Goal: Transaction & Acquisition: Purchase product/service

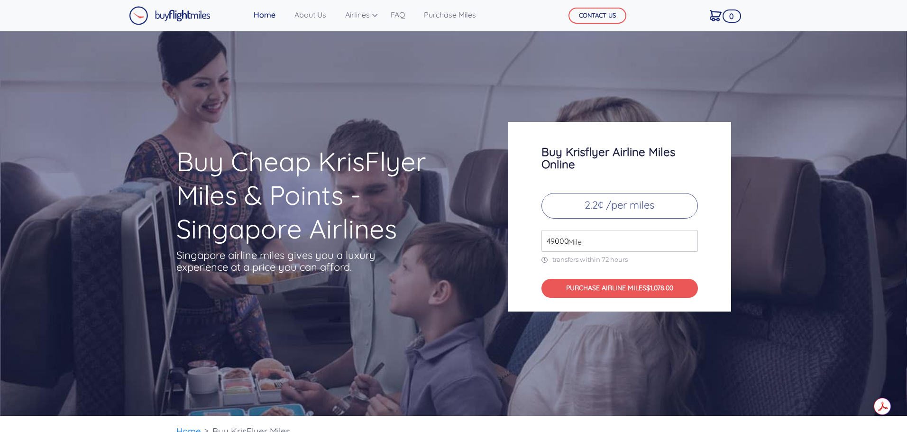
click at [585, 242] on input "49000" at bounding box center [619, 241] width 156 height 22
drag, startPoint x: 586, startPoint y: 242, endPoint x: 507, endPoint y: 246, distance: 78.3
click at [507, 246] on div "Buy Krisflyer Airline Miles Online 2.2¢ /per miles 49000 Mile transfers within …" at bounding box center [619, 217] width 237 height 190
type input "129000"
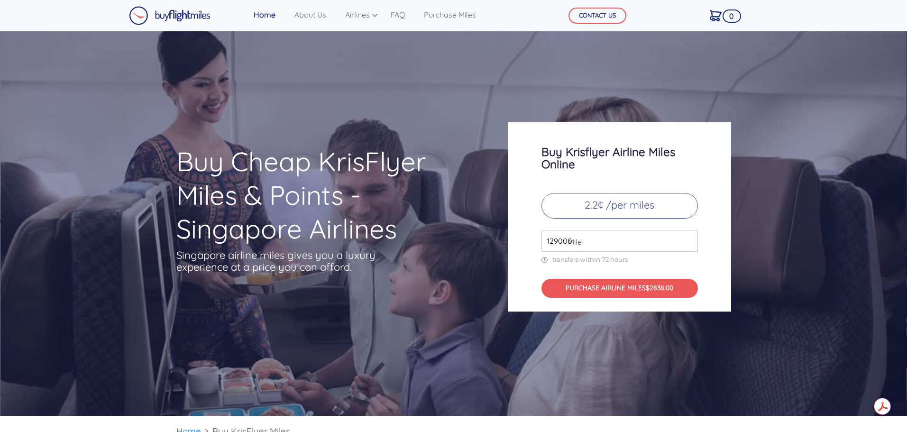
click at [510, 248] on div "Buy Krisflyer Airline Miles Online 2.2¢ /per miles 129000 Mile transfers within…" at bounding box center [619, 217] width 223 height 190
click at [599, 202] on p "2.2¢ /per miles" at bounding box center [619, 206] width 156 height 26
drag, startPoint x: 590, startPoint y: 241, endPoint x: 504, endPoint y: 243, distance: 86.3
click at [504, 243] on div "Buy Krisflyer Airline Miles Online 2.2¢ /per miles 49000 Mile transfers within …" at bounding box center [619, 217] width 237 height 190
type input "129000"
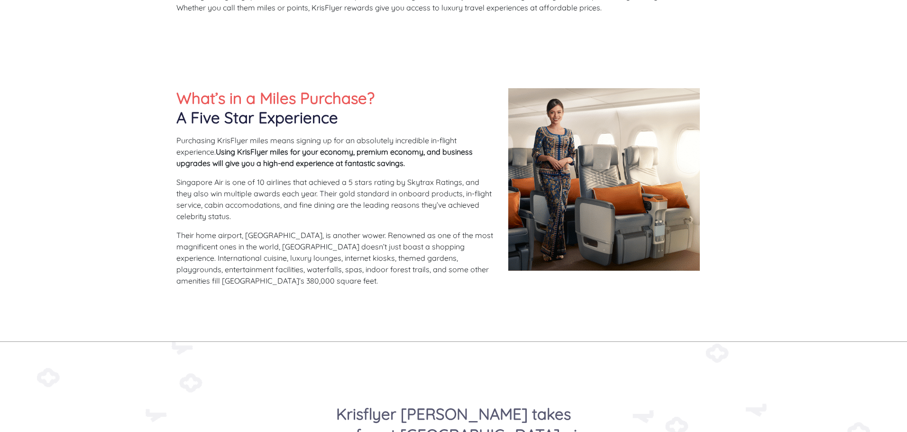
scroll to position [474, 0]
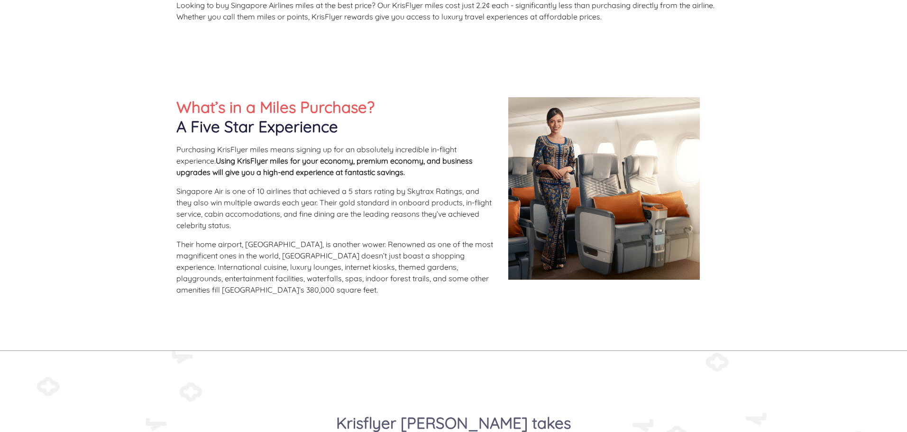
click at [381, 207] on p "Singapore Air is one of 10 airlines that achieved a 5 stars rating by Skytrax R…" at bounding box center [335, 208] width 318 height 46
click at [338, 228] on p "Singapore Air is one of 10 airlines that achieved a 5 stars rating by Skytrax R…" at bounding box center [335, 208] width 318 height 46
click at [422, 259] on p "Their home airport, [GEOGRAPHIC_DATA], is another wower. Renowned as one of the…" at bounding box center [335, 266] width 318 height 57
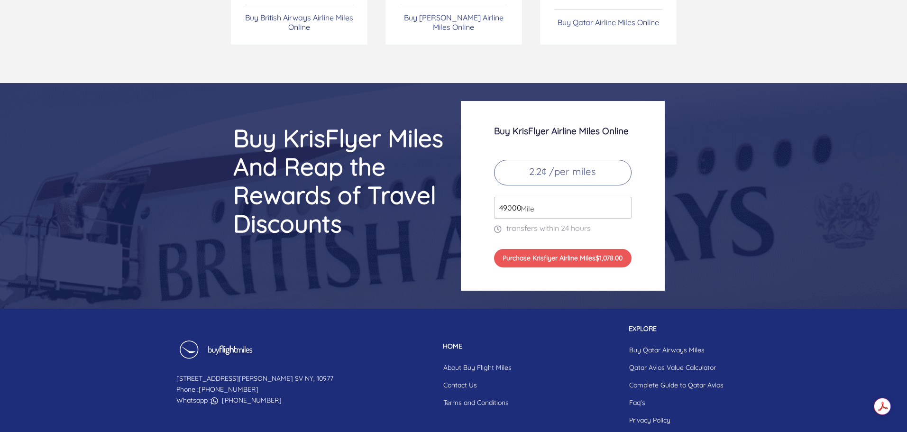
scroll to position [3984, 0]
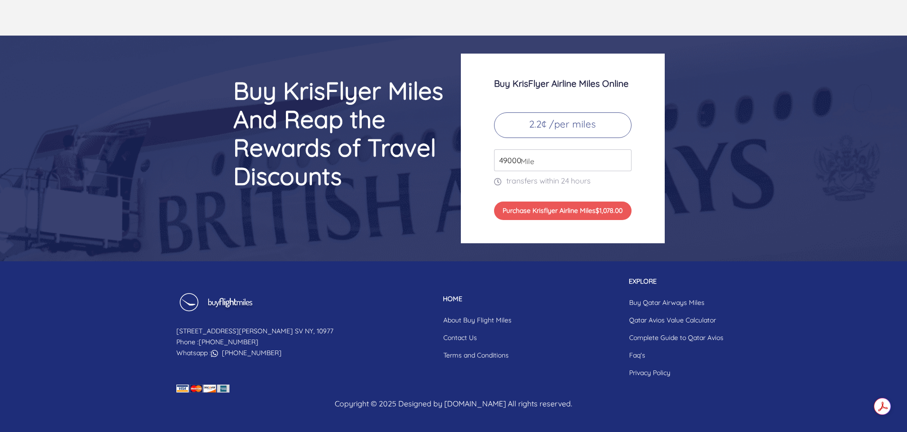
click at [539, 159] on input "49000" at bounding box center [562, 160] width 137 height 22
click at [536, 158] on input "49000" at bounding box center [562, 160] width 137 height 22
click at [532, 158] on span "Mile" at bounding box center [525, 161] width 18 height 11
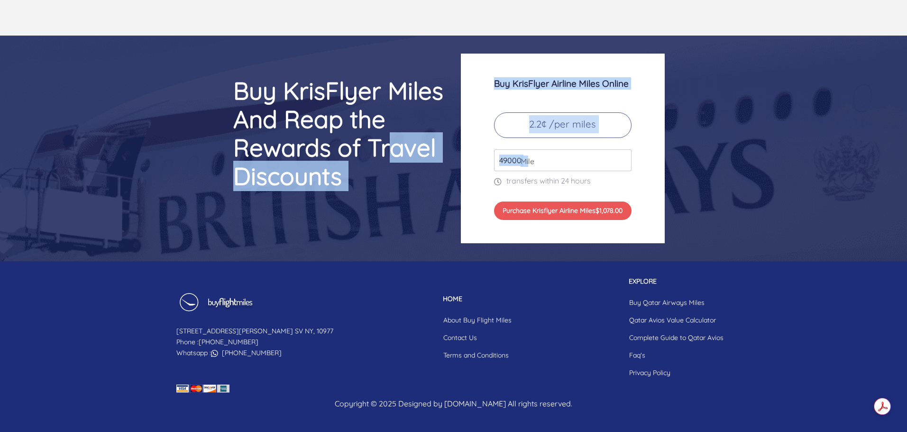
drag, startPoint x: 526, startPoint y: 158, endPoint x: 391, endPoint y: 163, distance: 134.7
click at [393, 162] on div "Buy KrisFlyer Miles And Reap the Rewards of Travel Discounts Buy KrisFlyer Airl…" at bounding box center [453, 149] width 569 height 190
click at [564, 153] on input "49000" at bounding box center [562, 160] width 137 height 22
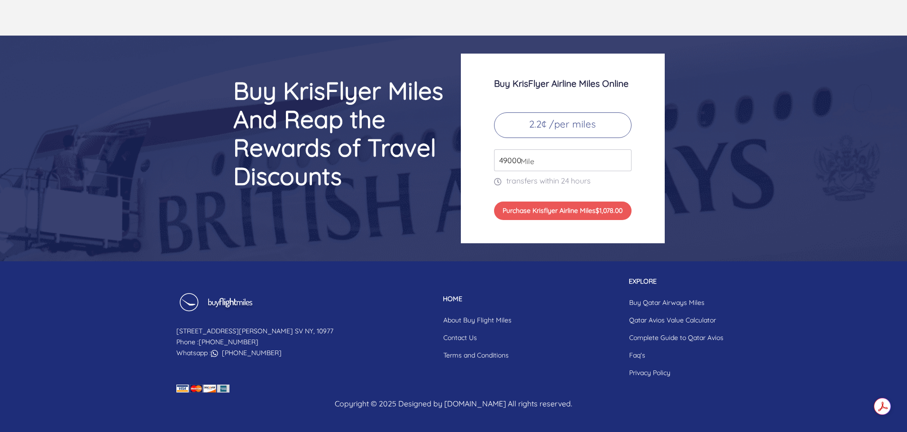
drag, startPoint x: 570, startPoint y: 160, endPoint x: 412, endPoint y: 164, distance: 158.4
click at [412, 164] on div "Buy KrisFlyer Miles And Reap the Rewards of Travel Discounts Buy KrisFlyer Airl…" at bounding box center [453, 149] width 569 height 190
click at [627, 186] on p "transfers within 24 hours" at bounding box center [562, 180] width 137 height 11
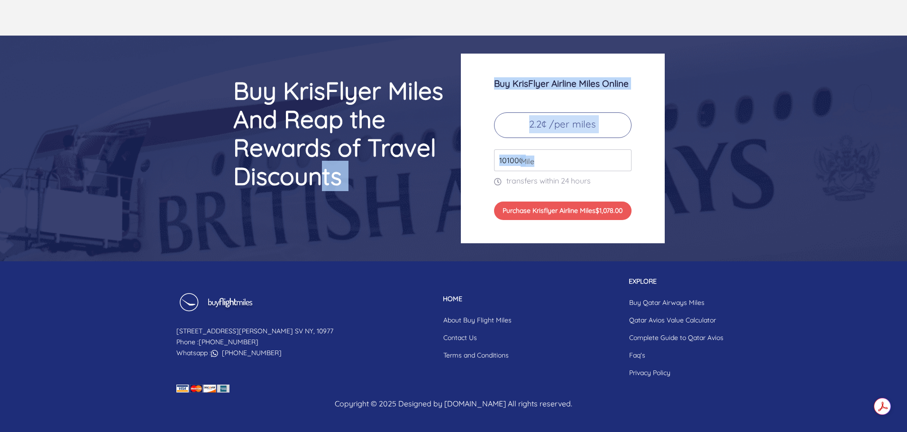
drag, startPoint x: 533, startPoint y: 162, endPoint x: 320, endPoint y: 178, distance: 214.4
click at [320, 178] on div "Buy KrisFlyer Miles And Reap the Rewards of Travel Discounts Buy KrisFlyer Airl…" at bounding box center [453, 149] width 569 height 190
click at [575, 161] on input "101000" at bounding box center [562, 160] width 137 height 22
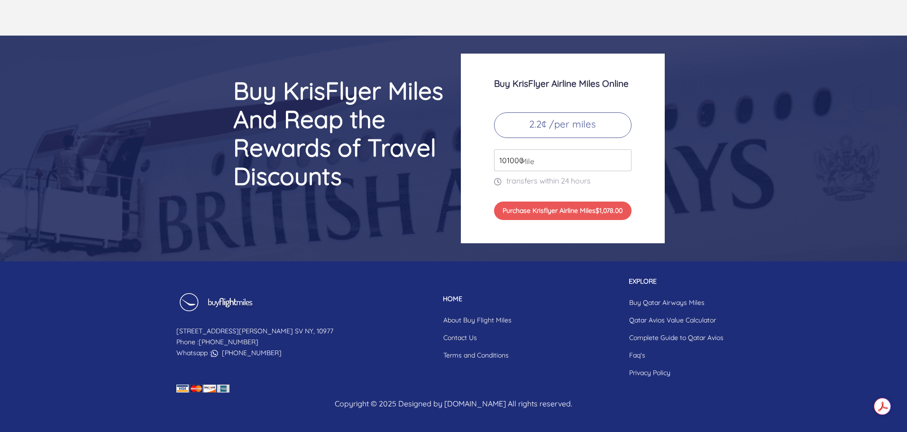
drag, startPoint x: 565, startPoint y: 163, endPoint x: 474, endPoint y: 173, distance: 91.1
click at [474, 173] on div "Buy KrisFlyer Airline Miles Online 2.2¢ /per miles 101000 Mile transfers within…" at bounding box center [563, 149] width 204 height 190
click at [466, 169] on div "Buy KrisFlyer Airline Miles Online 2.2¢ /per miles 10 Mile transfers within 24 …" at bounding box center [563, 149] width 204 height 190
click at [480, 175] on div "Buy KrisFlyer Airline Miles Online 2.2¢ /per miles 10 Mile transfers within 24 …" at bounding box center [563, 149] width 204 height 190
click at [558, 163] on input "10" at bounding box center [562, 160] width 137 height 22
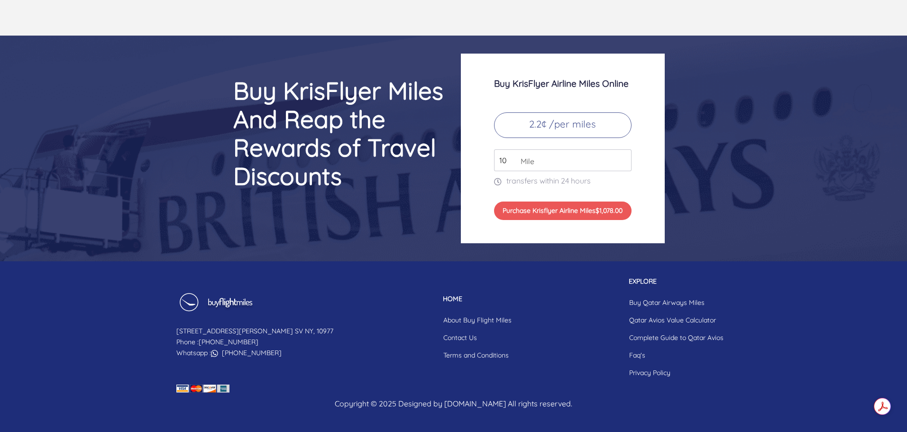
click at [576, 160] on input "10" at bounding box center [562, 160] width 137 height 22
click at [649, 179] on div "Buy KrisFlyer Airline Miles Online 2.2¢ /per miles 1000 Mile transfers within 2…" at bounding box center [563, 149] width 204 height 190
click at [593, 124] on p "2.2¢ /per miles" at bounding box center [562, 125] width 137 height 26
click at [557, 159] on input "1000" at bounding box center [562, 160] width 137 height 22
click at [589, 214] on button "Purchase Krisflyer Airline Miles $1,078.00" at bounding box center [562, 210] width 137 height 18
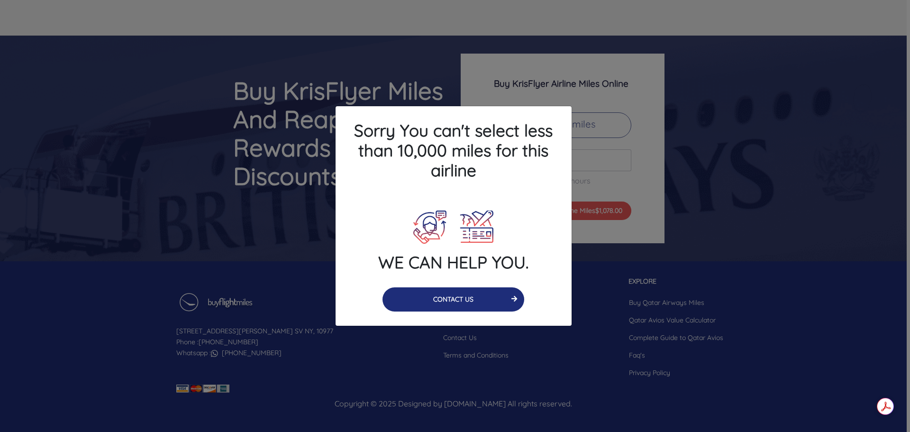
click at [443, 300] on button "CONTACT US" at bounding box center [454, 299] width 142 height 24
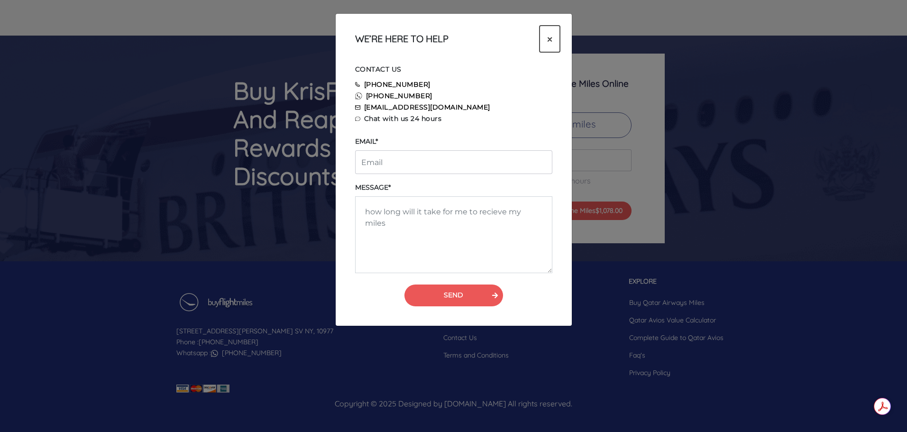
click at [551, 35] on span "×" at bounding box center [549, 39] width 5 height 14
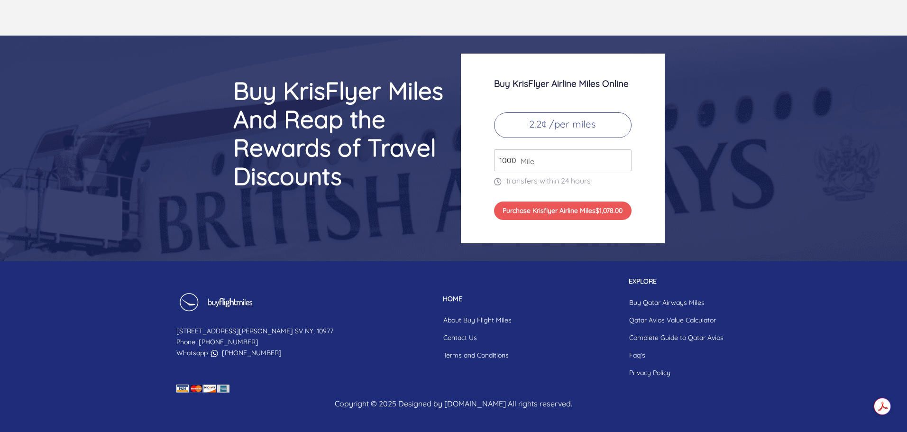
click at [537, 188] on div "Buy KrisFlyer Airline Miles Online 2.2¢ /per miles 1000 Mile transfers within 2…" at bounding box center [563, 149] width 204 height 190
click at [542, 152] on input "1000" at bounding box center [562, 160] width 137 height 22
type input "10000"
click at [472, 190] on div "Buy KrisFlyer Airline Miles Online 2.2¢ /per miles 10000 Mile transfers within …" at bounding box center [563, 149] width 204 height 190
click at [516, 157] on div "10000 Mile" at bounding box center [562, 160] width 137 height 22
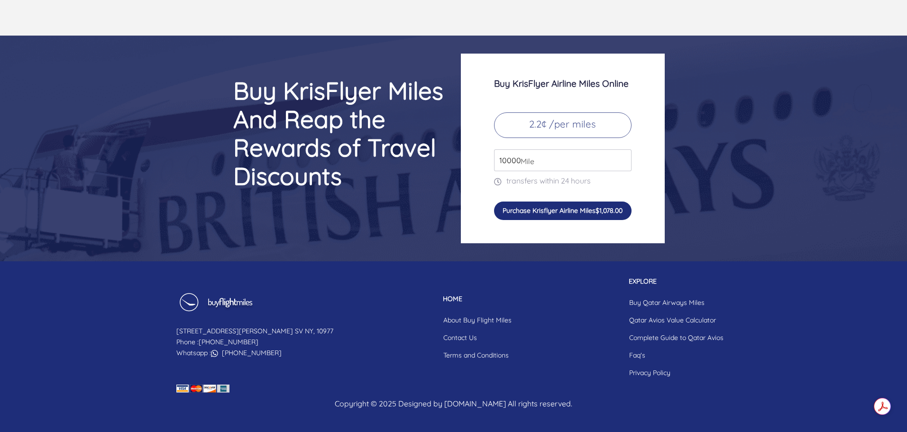
click at [533, 209] on button "Purchase Krisflyer Airline Miles $1,078.00" at bounding box center [562, 210] width 137 height 18
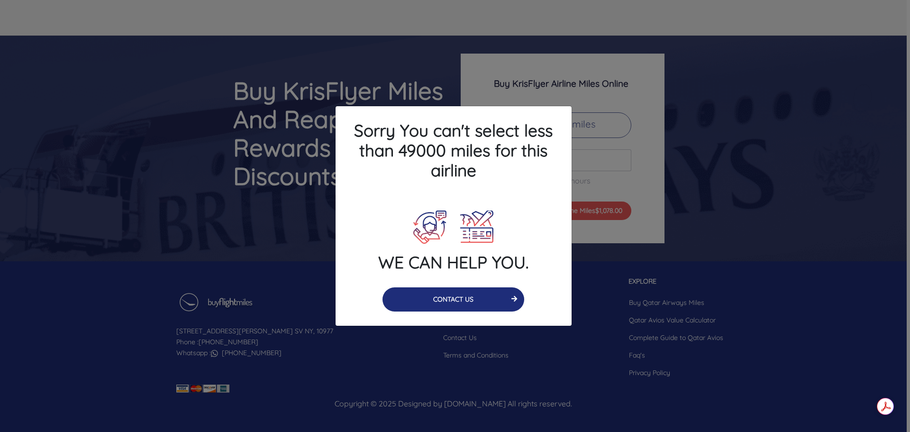
click at [471, 292] on button "CONTACT US" at bounding box center [454, 299] width 142 height 24
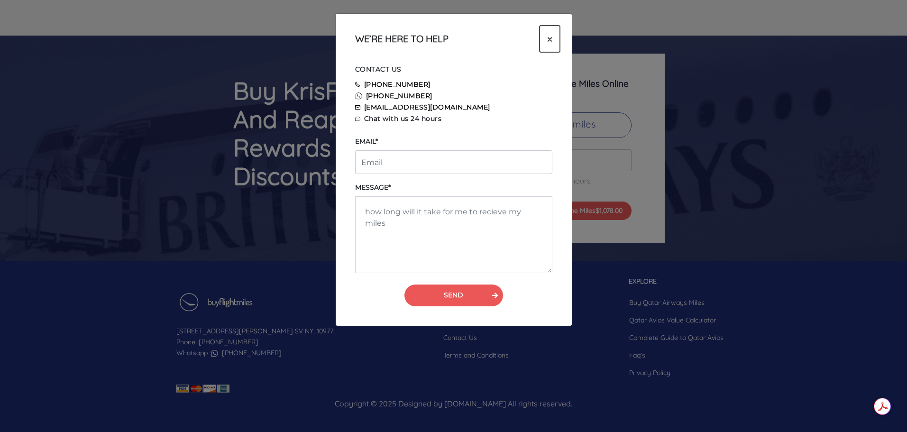
click at [549, 36] on span "×" at bounding box center [549, 39] width 5 height 14
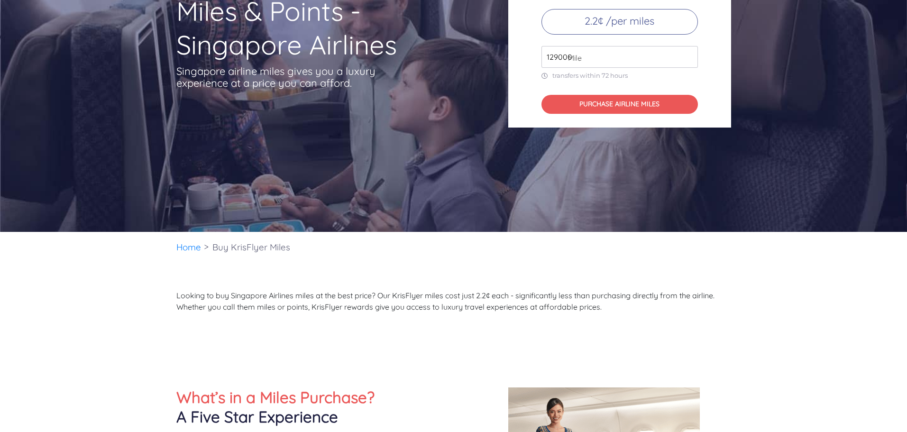
scroll to position [0, 0]
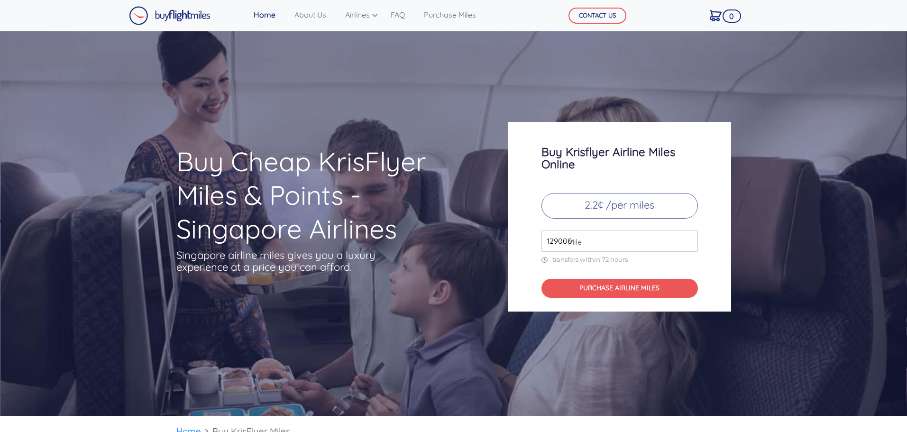
click at [631, 236] on input "129000" at bounding box center [619, 241] width 156 height 22
click at [643, 285] on button "PURCHASE AIRLINE MILES $2.20" at bounding box center [619, 288] width 156 height 19
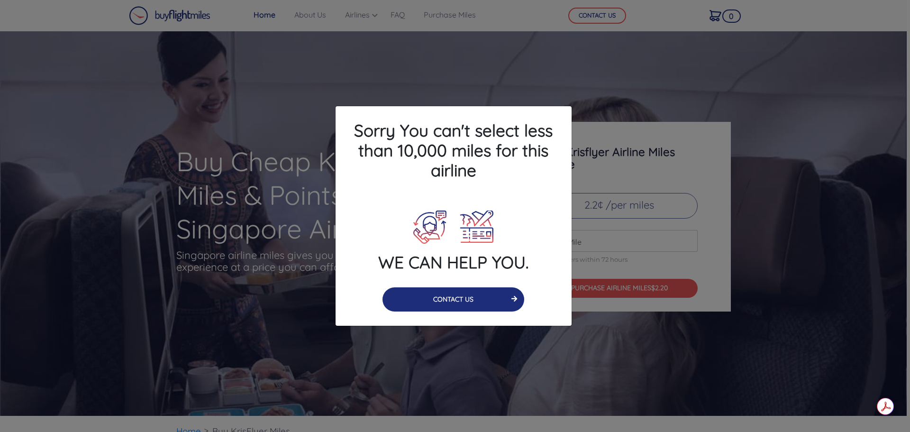
click at [464, 300] on button "CONTACT US" at bounding box center [454, 299] width 142 height 24
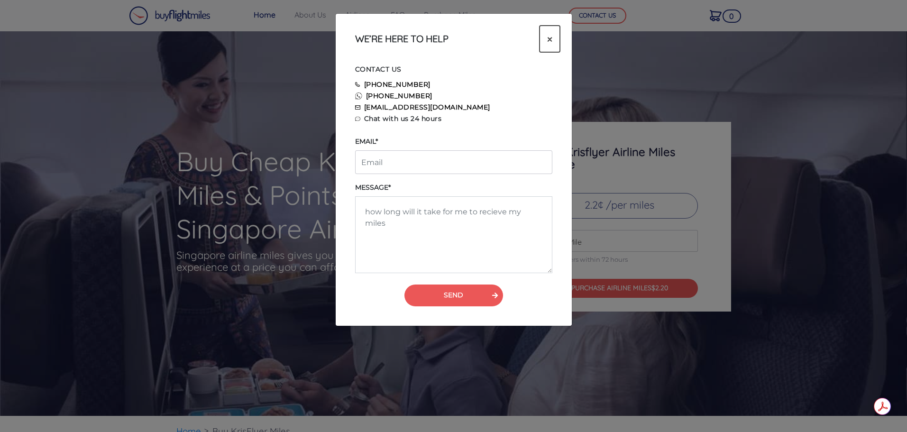
click at [557, 34] on button "×" at bounding box center [550, 39] width 20 height 27
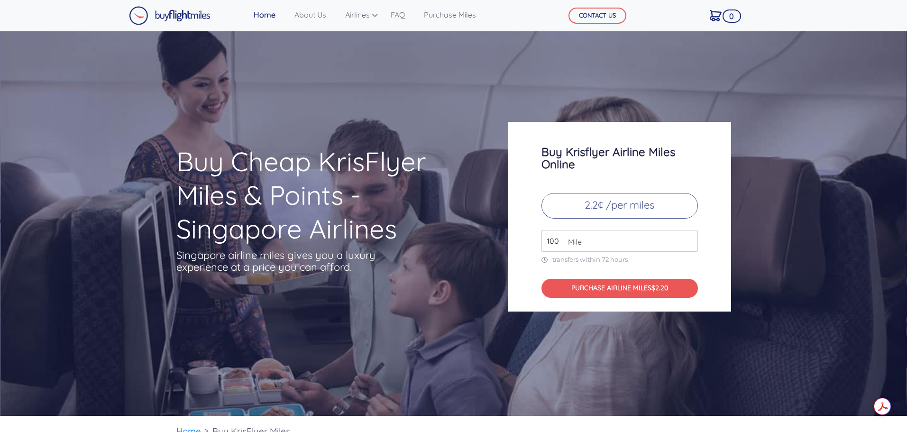
click at [619, 196] on p "2.2¢ /per miles" at bounding box center [619, 206] width 156 height 26
click at [594, 239] on input "100" at bounding box center [619, 241] width 156 height 22
drag, startPoint x: 592, startPoint y: 237, endPoint x: 444, endPoint y: 246, distance: 147.7
click at [444, 246] on div "Buy Cheap KrisFlyer Miles & Points - Singapore Airlines Singapore airline miles…" at bounding box center [453, 217] width 569 height 190
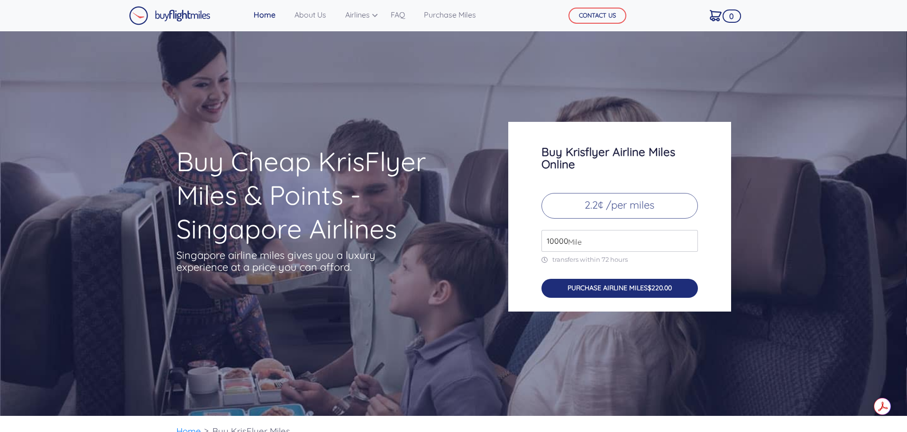
click at [566, 287] on button "PURCHASE AIRLINE MILES $220.00" at bounding box center [619, 288] width 156 height 19
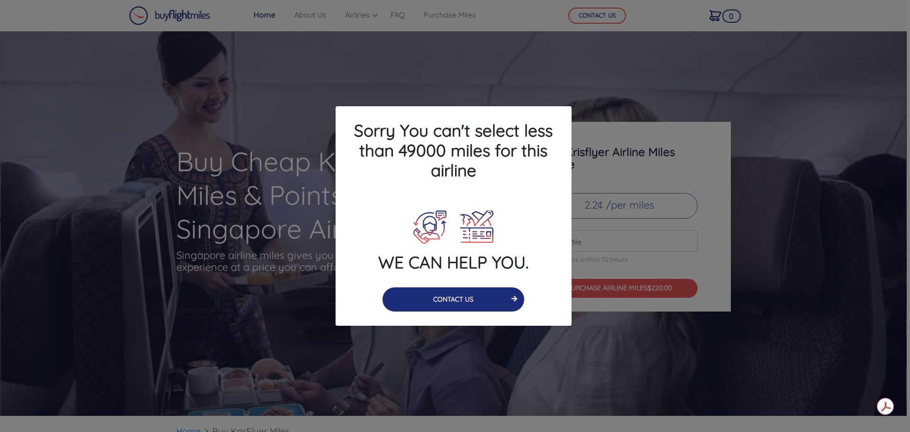
click at [488, 306] on button "CONTACT US" at bounding box center [454, 299] width 142 height 24
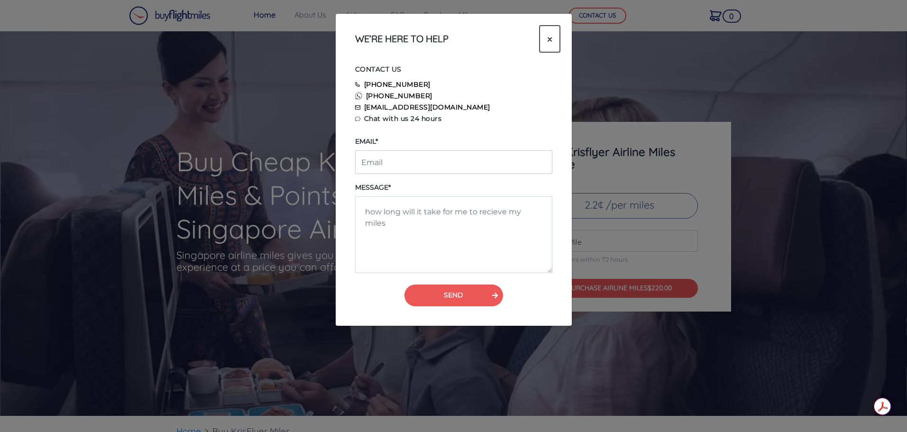
click at [552, 35] on button "×" at bounding box center [550, 39] width 20 height 27
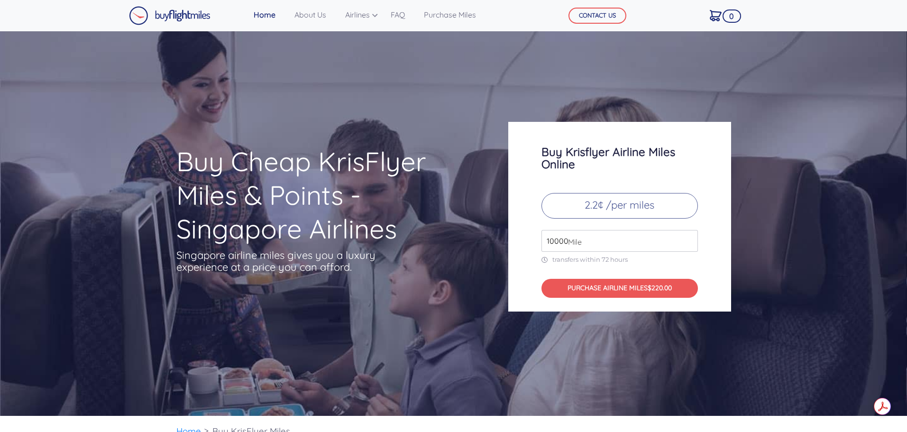
drag, startPoint x: 455, startPoint y: 275, endPoint x: 368, endPoint y: 284, distance: 87.7
click at [388, 286] on div "Buy Cheap KrisFlyer Miles & Points - Singapore Airlines Singapore airline miles…" at bounding box center [453, 217] width 569 height 190
type input "49000"
drag, startPoint x: 566, startPoint y: 270, endPoint x: 573, endPoint y: 282, distance: 14.1
click at [567, 270] on div "Buy Krisflyer Airline Miles Online 2.2¢ /per miles 49000 Mile transfers within …" at bounding box center [619, 217] width 223 height 190
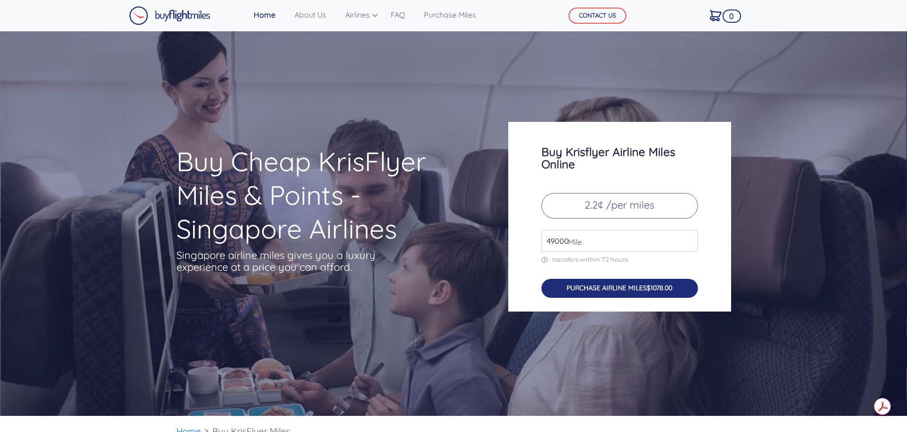
click at [574, 287] on button "PURCHASE AIRLINE MILES $1078.00" at bounding box center [619, 288] width 156 height 19
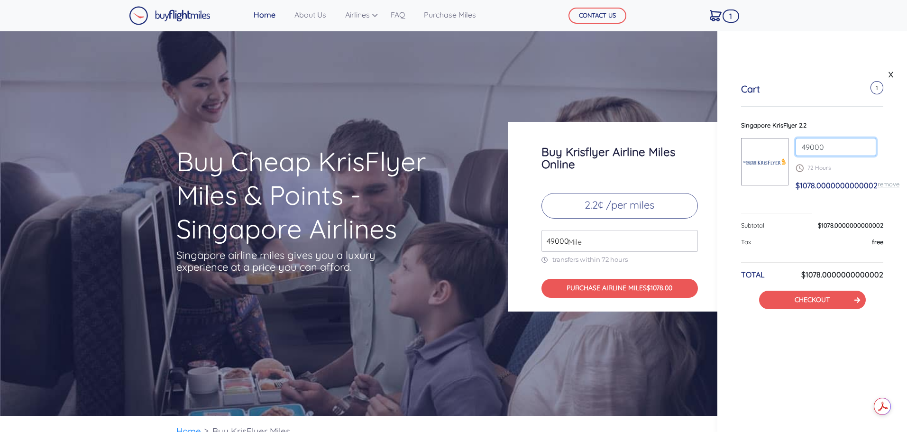
drag, startPoint x: 825, startPoint y: 147, endPoint x: 791, endPoint y: 153, distance: 34.6
click at [791, 153] on div "49000 72 Hours $1078.0000000000002 remove" at bounding box center [835, 168] width 95 height 61
type input "101000"
click at [837, 119] on div "Cart 1 Singapore KrisFlyer 2.2 101000 72 Hours $1078.0000000000002 remove Subto…" at bounding box center [812, 196] width 190 height 273
click at [617, 217] on p "2.2¢ /per miles" at bounding box center [619, 206] width 156 height 26
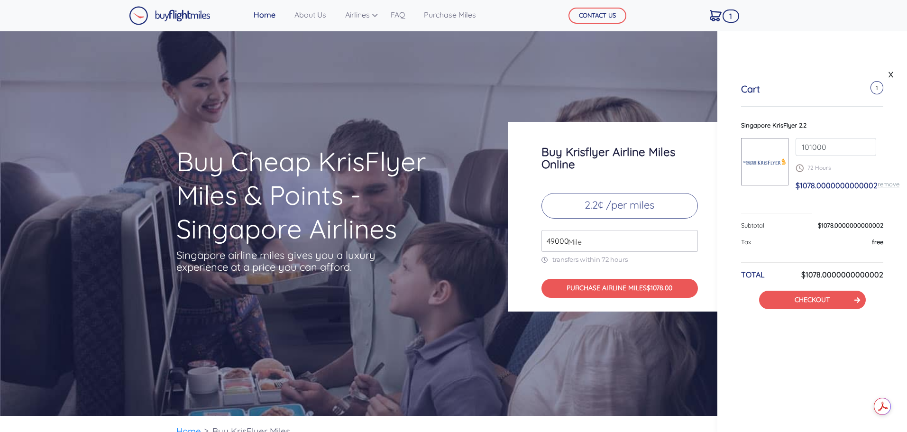
click at [610, 243] on input "49000" at bounding box center [619, 241] width 156 height 22
type input "101000"
click at [579, 241] on span "Mile" at bounding box center [572, 241] width 18 height 11
